Goal: Task Accomplishment & Management: Manage account settings

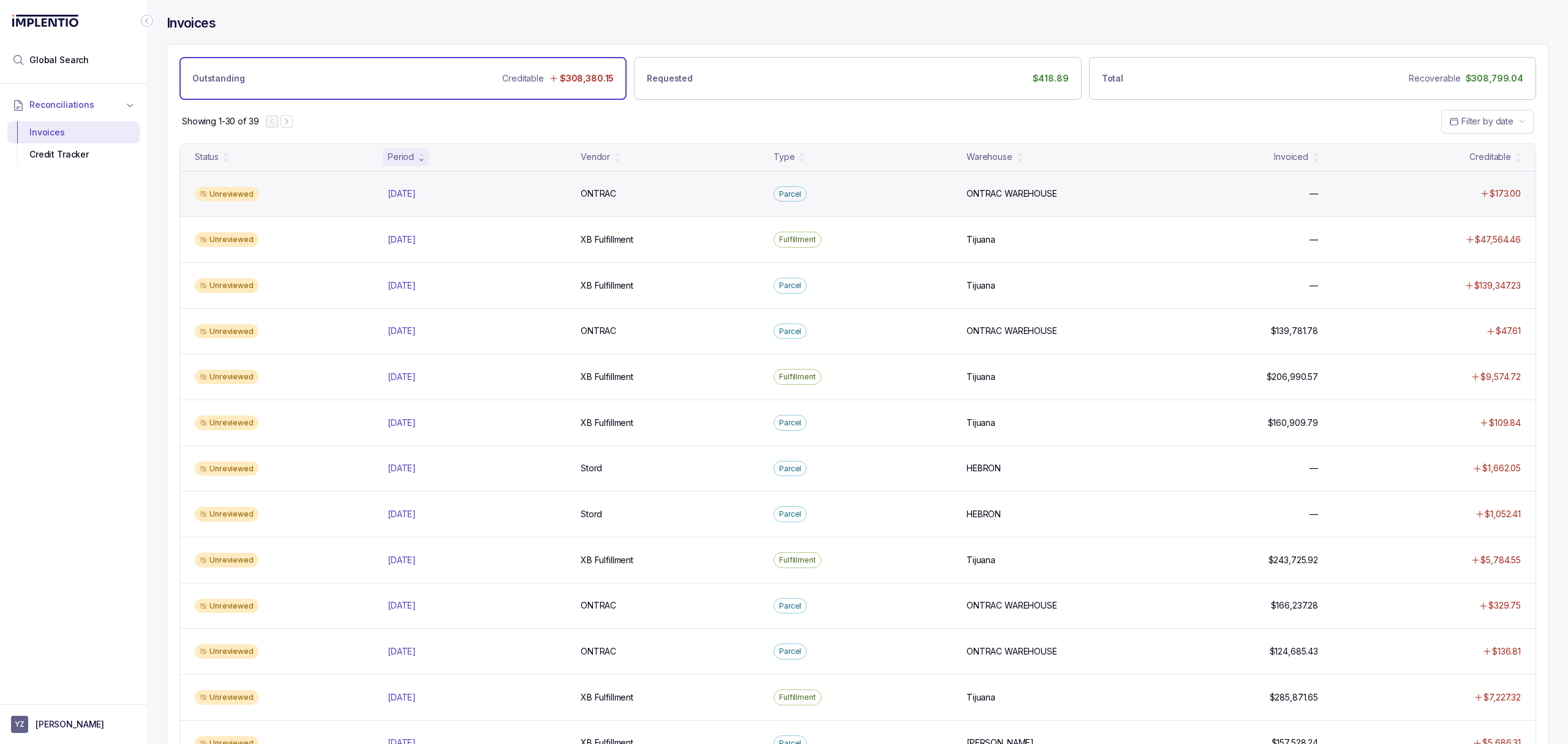
click at [469, 202] on div "Unreviewed [DATE] [DATE] ONTRAC ONTRAC Parcel ONTRAC WAREHOUSE ONTRAC WAREHOUSE…" at bounding box center [858, 194] width 1356 height 46
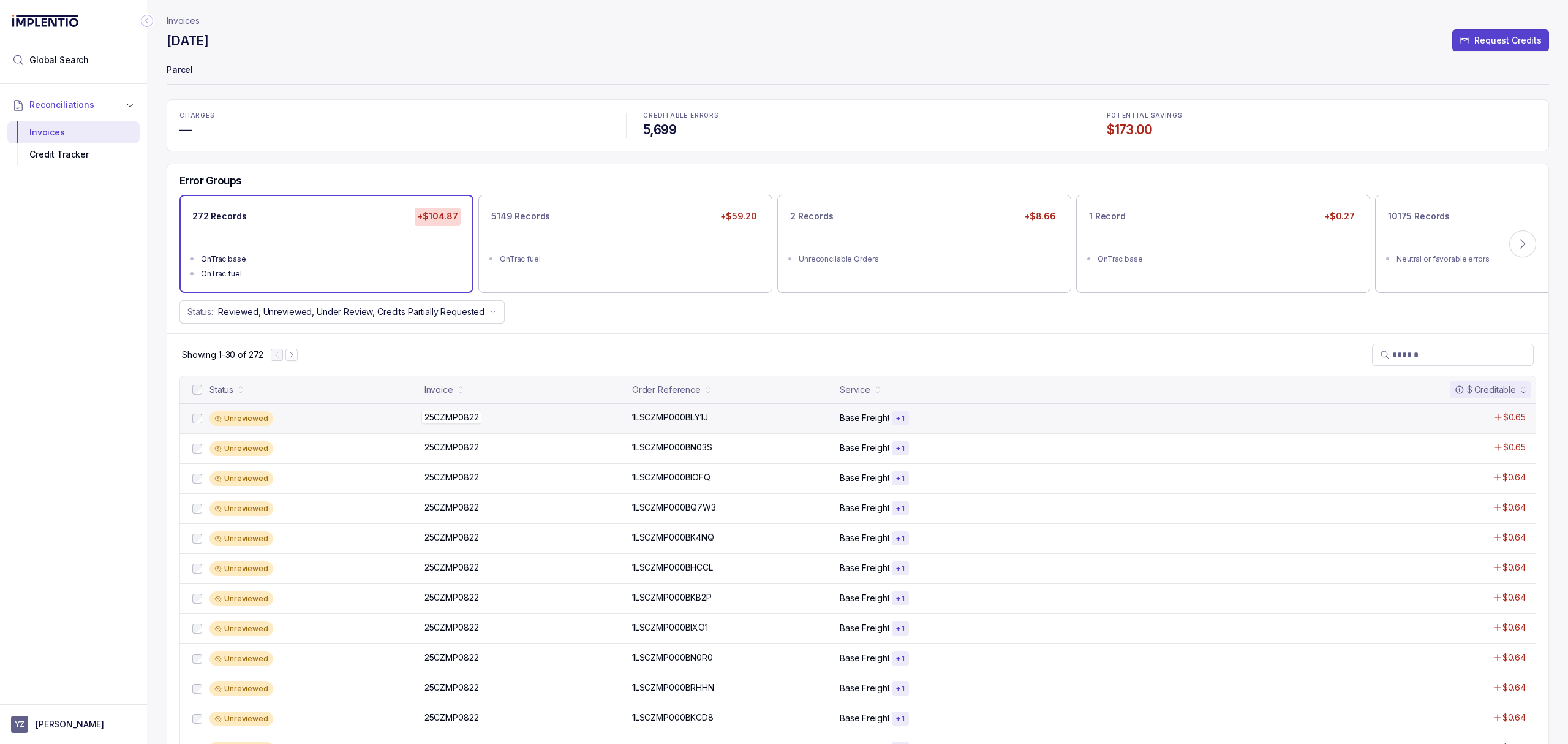
click at [449, 417] on p "25CZMP0822" at bounding box center [452, 418] width 61 height 13
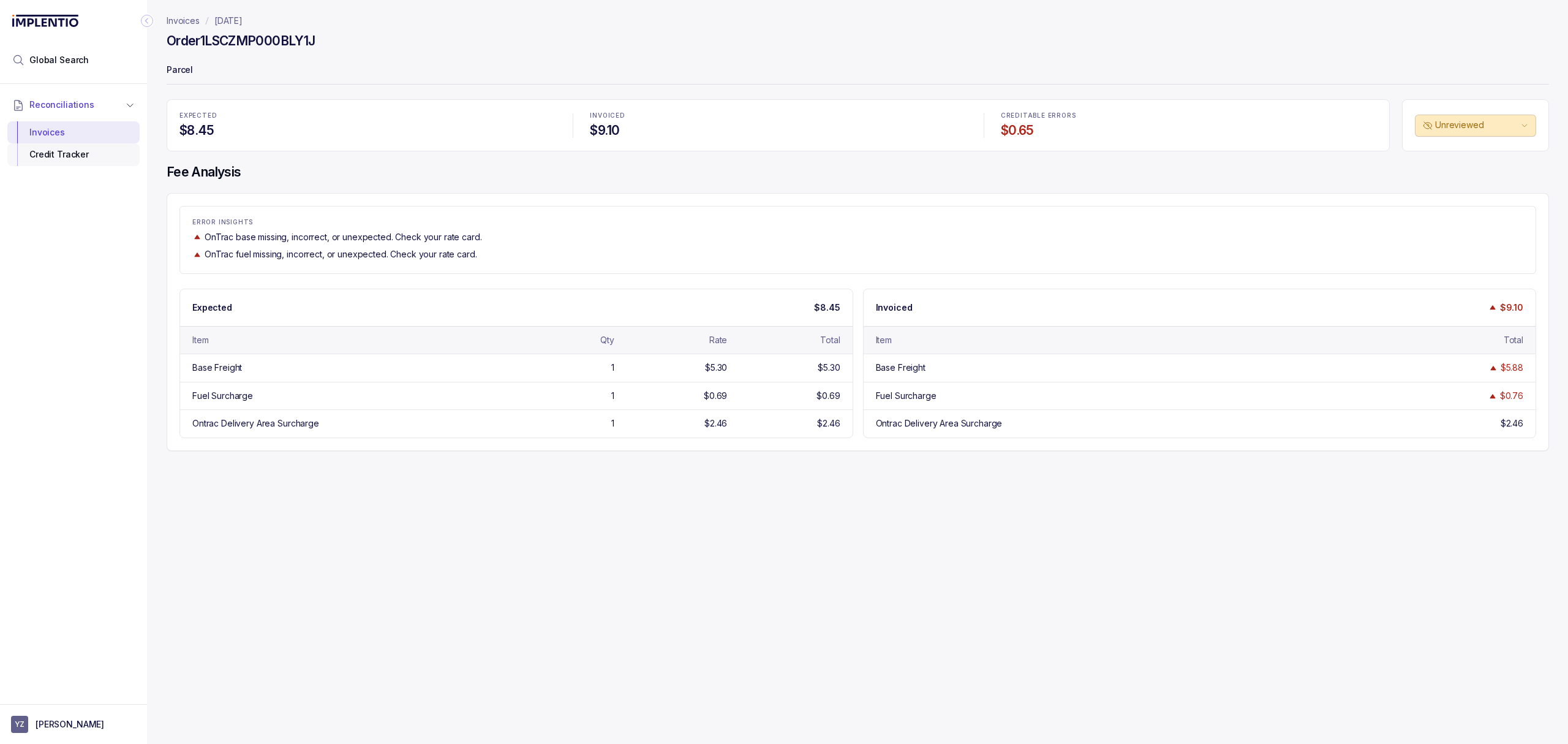
click at [87, 157] on div "Credit Tracker" at bounding box center [73, 154] width 113 height 22
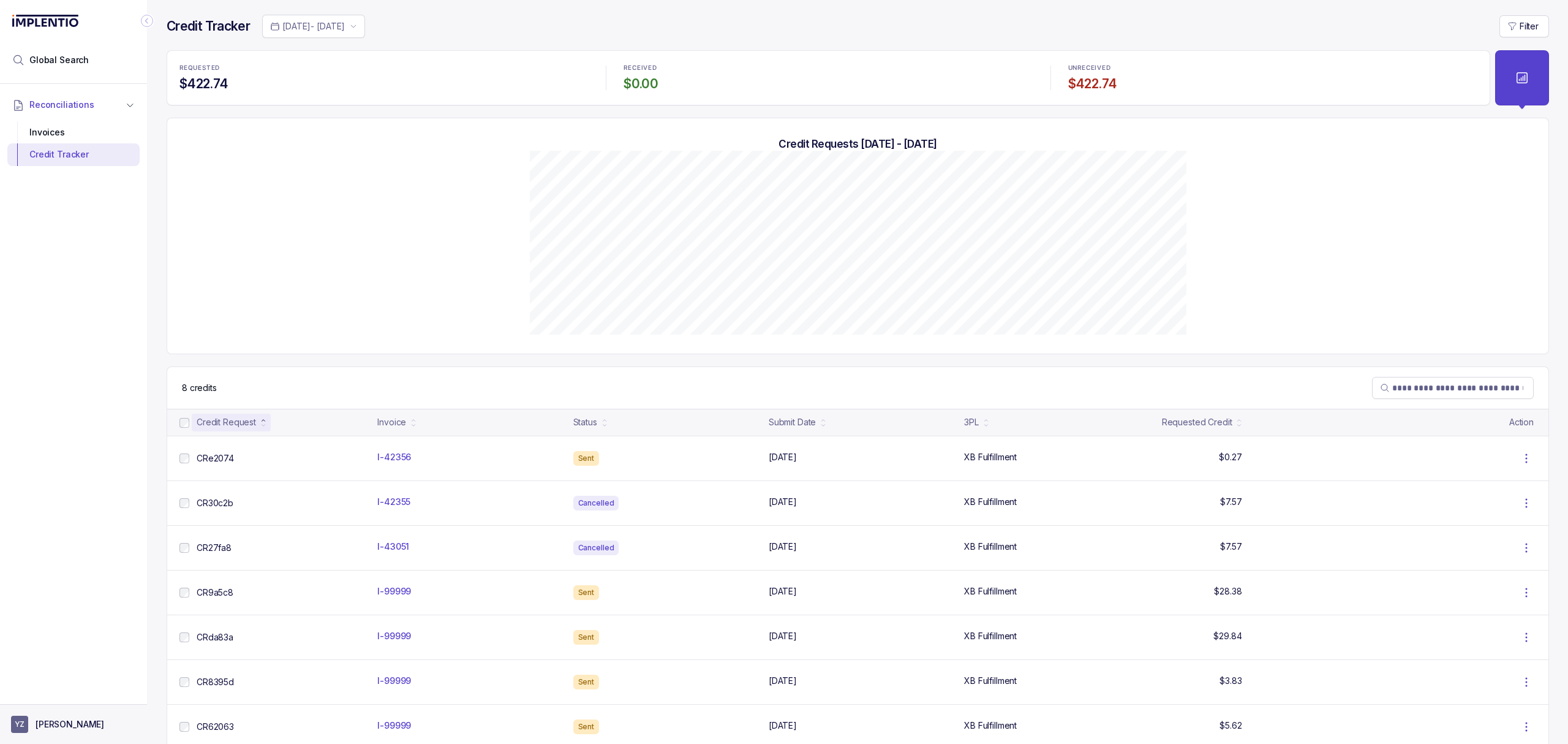
click at [84, 733] on aside "YZ [PERSON_NAME]" at bounding box center [74, 724] width 147 height 40
click at [75, 723] on p "[PERSON_NAME]" at bounding box center [70, 724] width 69 height 12
click at [77, 706] on li "Logout" at bounding box center [73, 697] width 126 height 20
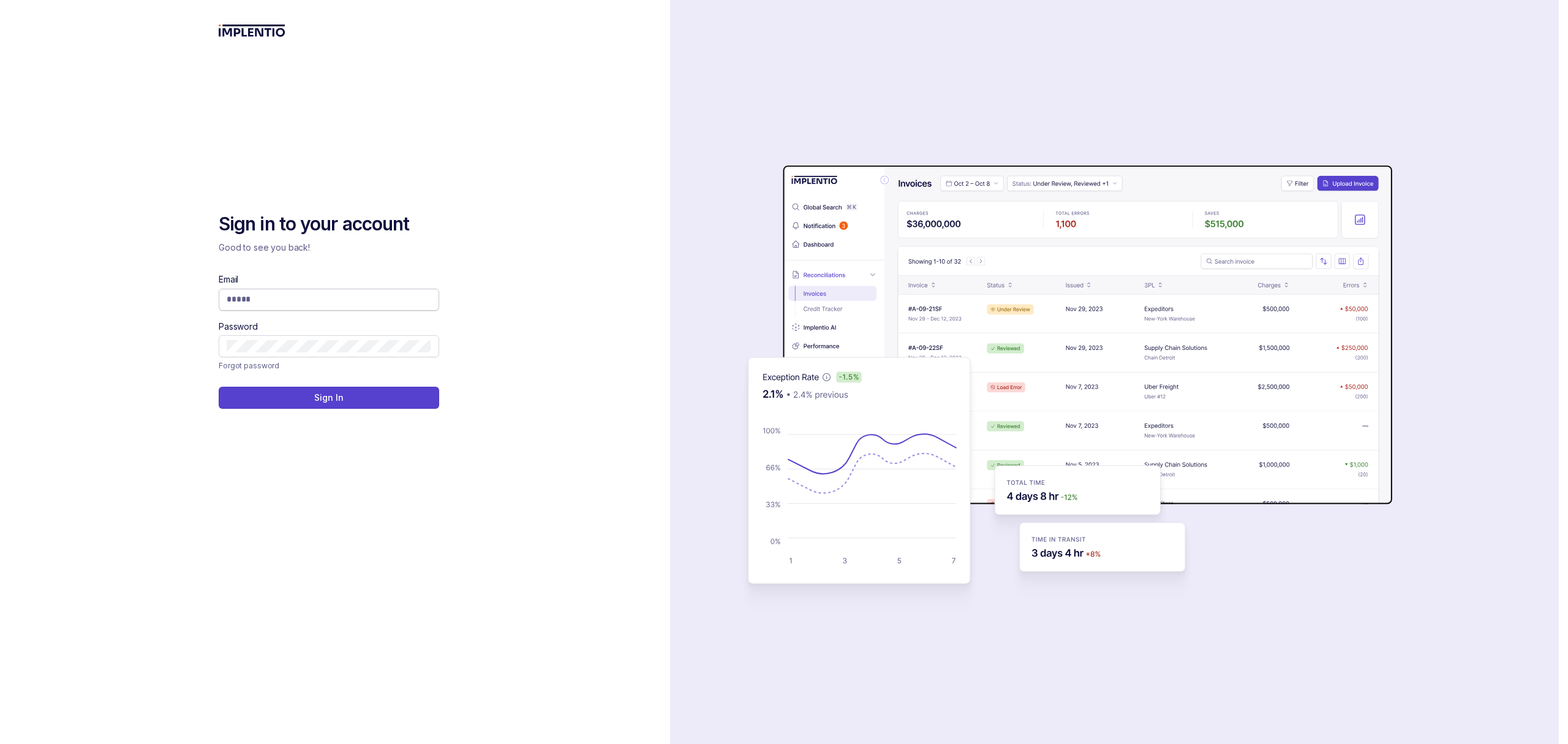
click at [339, 305] on input "Email" at bounding box center [328, 299] width 204 height 12
type input "**********"
